Goal: Transaction & Acquisition: Purchase product/service

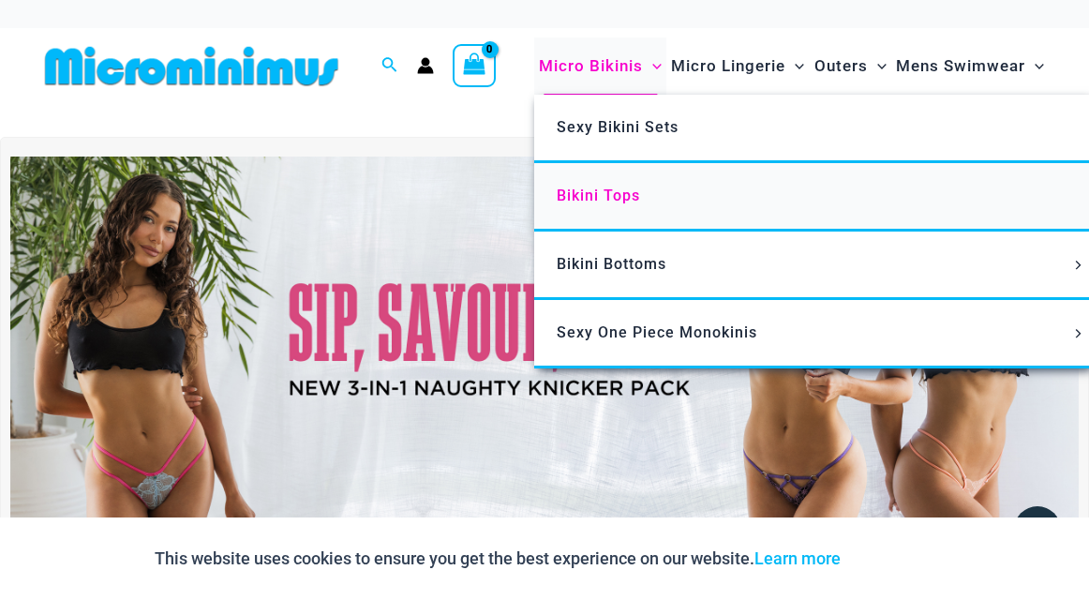
click at [603, 198] on span "Bikini Tops" at bounding box center [598, 195] width 83 height 18
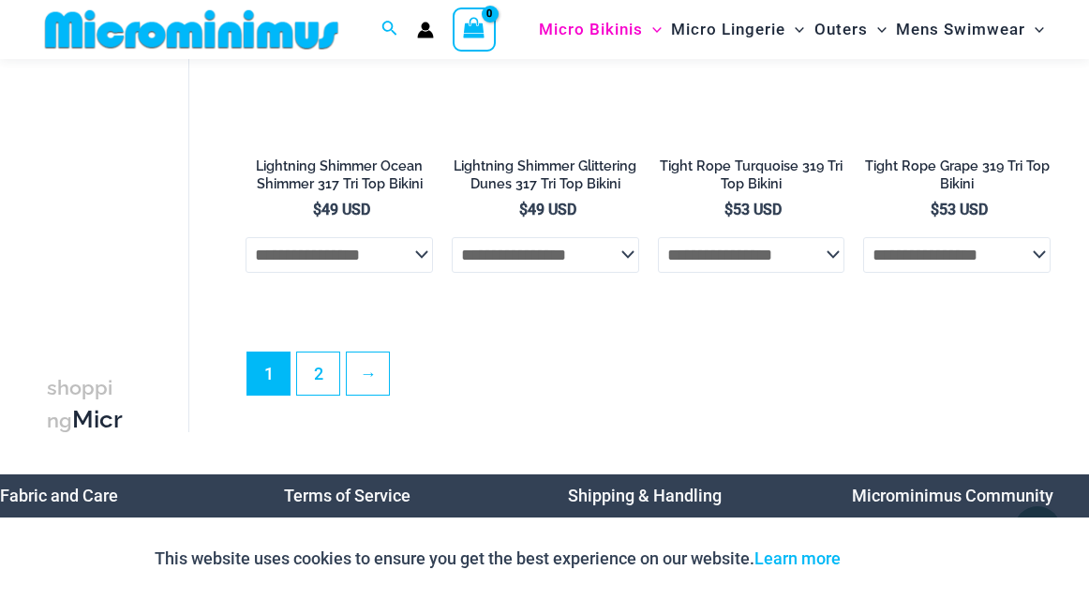
scroll to position [4255, 0]
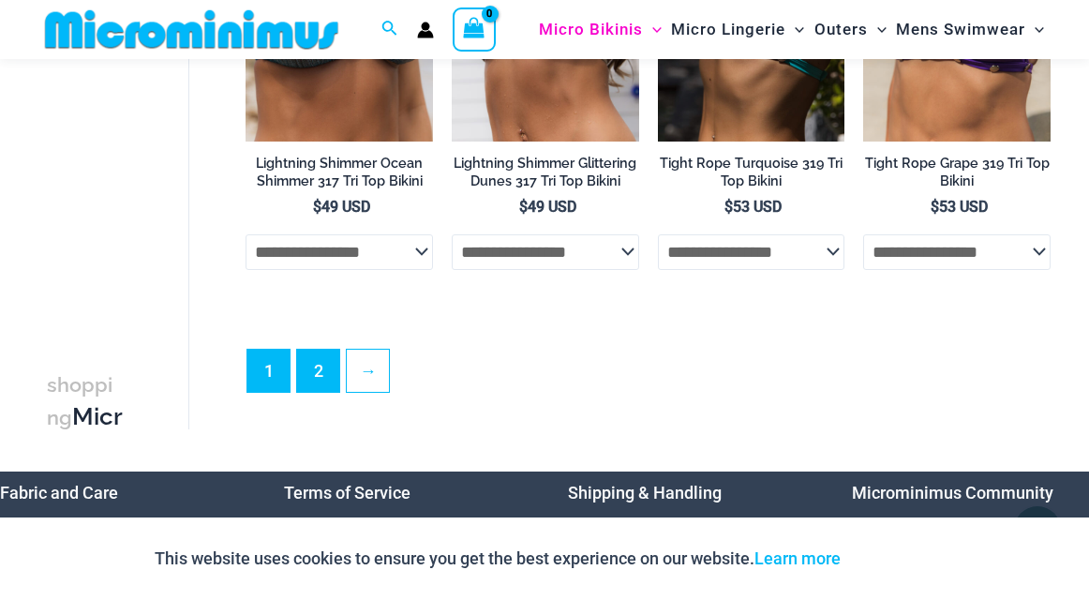
click at [324, 371] on link "2" at bounding box center [318, 370] width 42 height 42
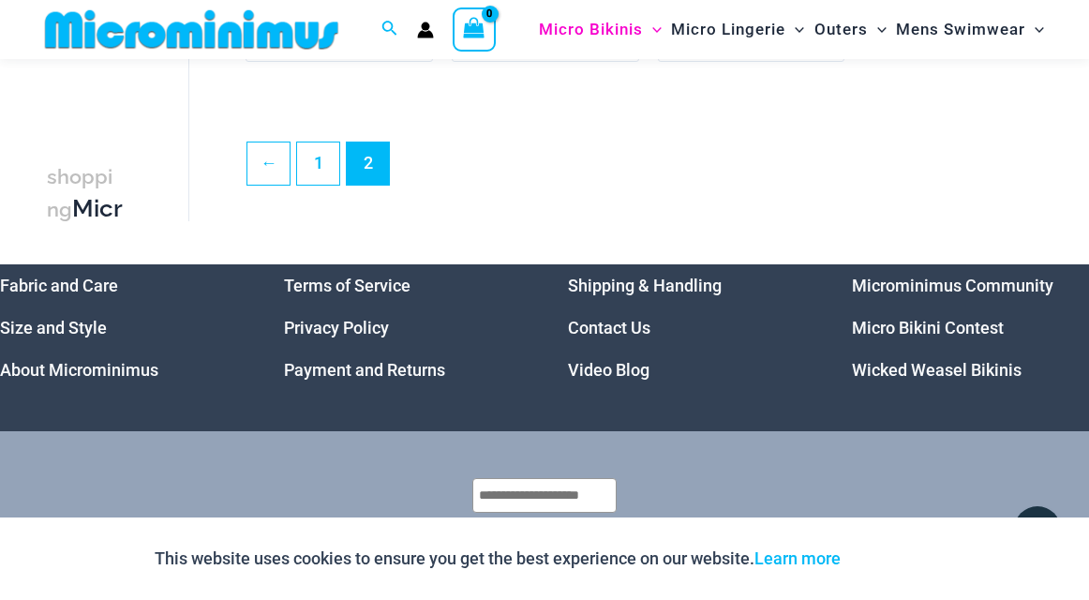
scroll to position [1970, 0]
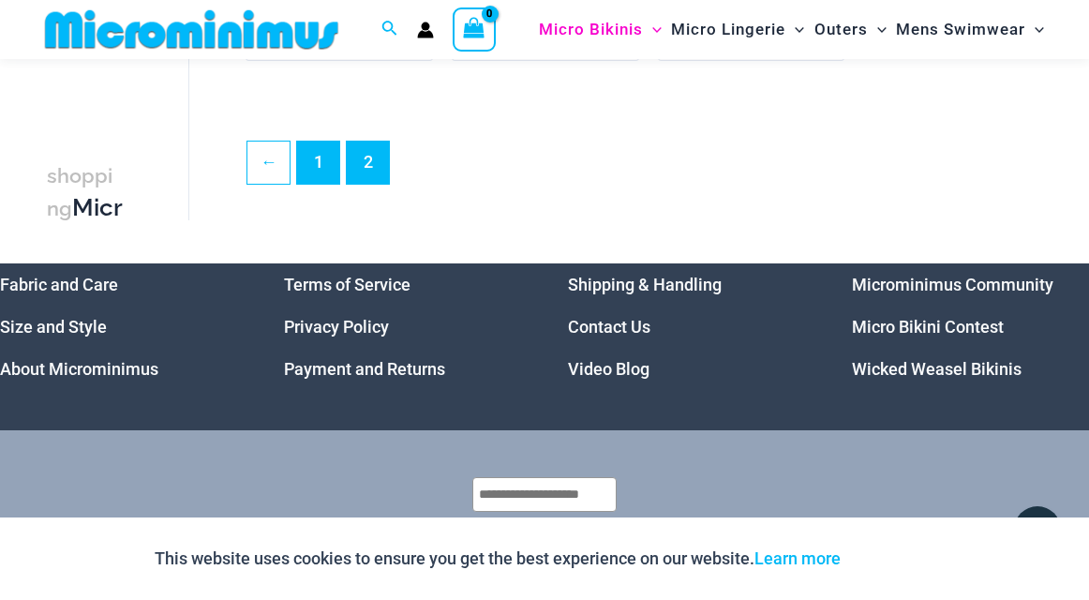
click at [318, 163] on link "1" at bounding box center [318, 162] width 42 height 42
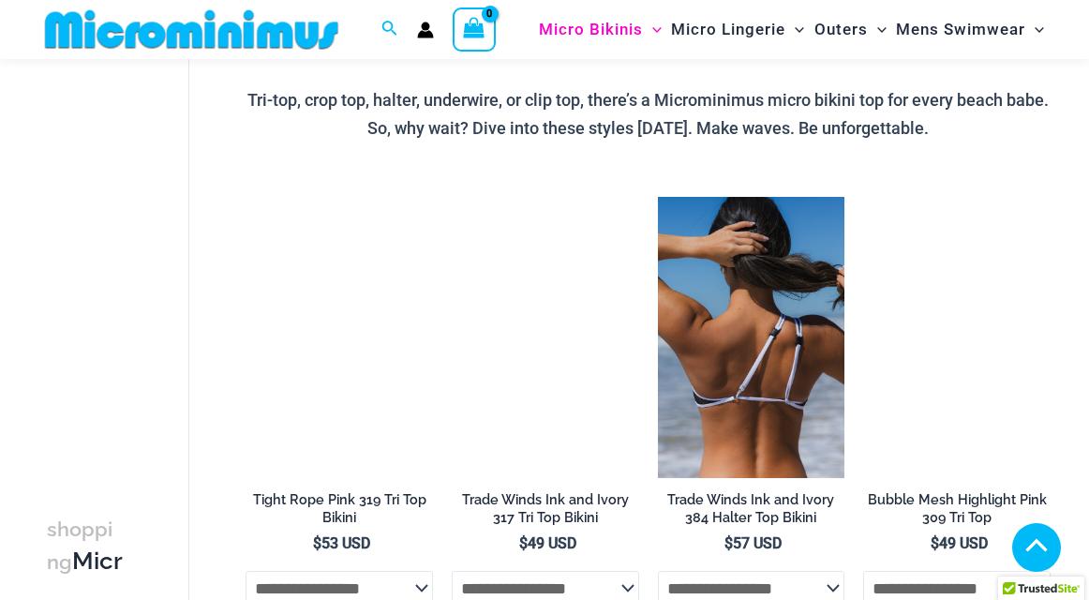
scroll to position [619, 0]
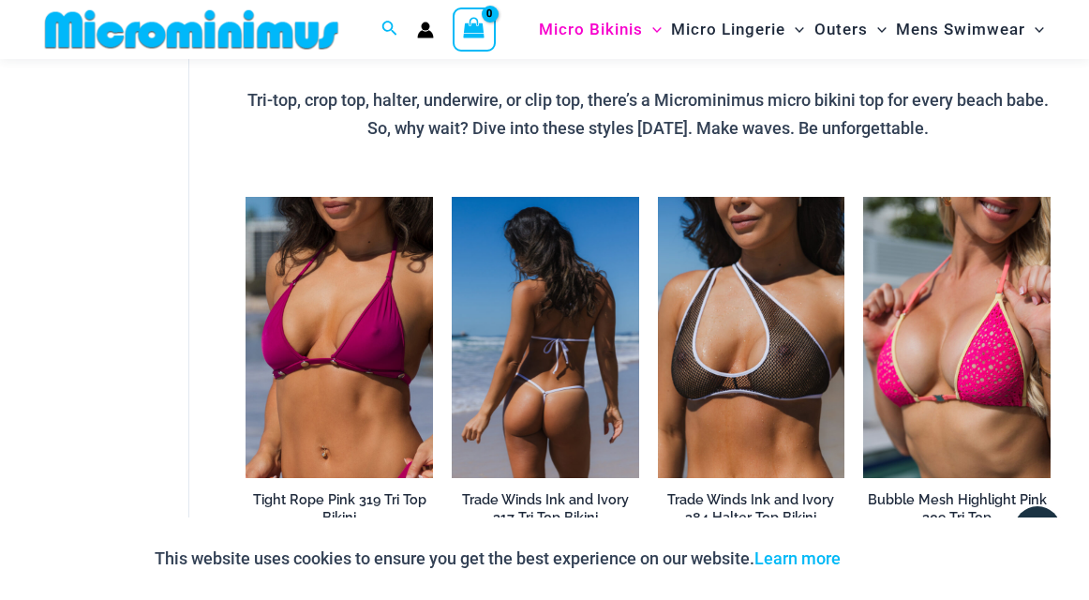
click at [541, 355] on img at bounding box center [545, 337] width 187 height 281
